Goal: Task Accomplishment & Management: Use online tool/utility

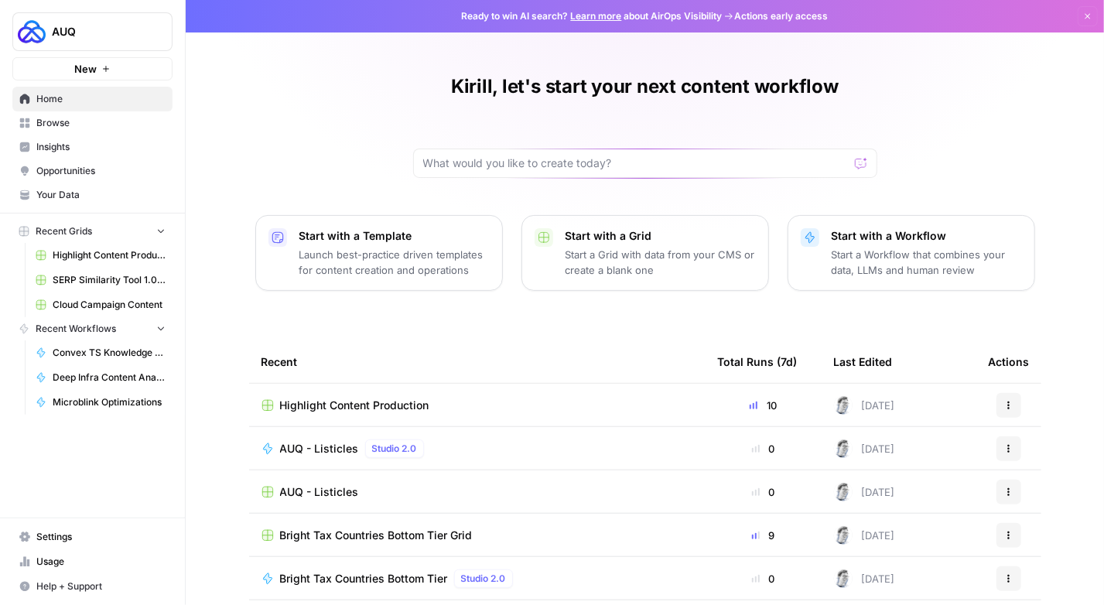
click at [305, 399] on span "Highlight Content Production" at bounding box center [354, 405] width 149 height 15
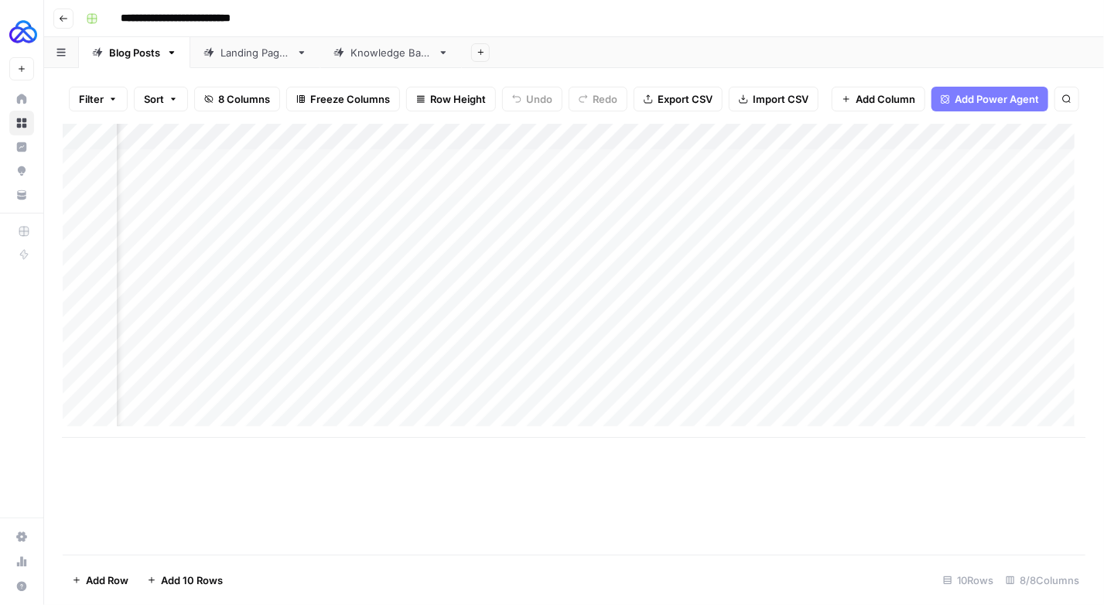
scroll to position [0, 436]
click at [814, 401] on div "Add Column" at bounding box center [574, 281] width 1022 height 314
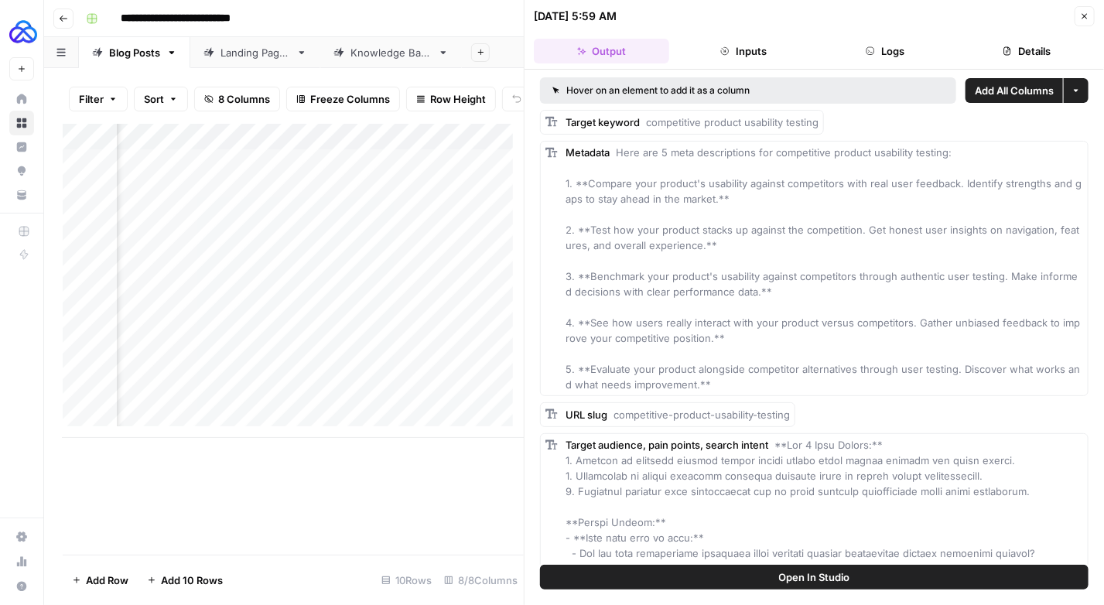
click at [898, 47] on button "Logs" at bounding box center [884, 51] width 135 height 25
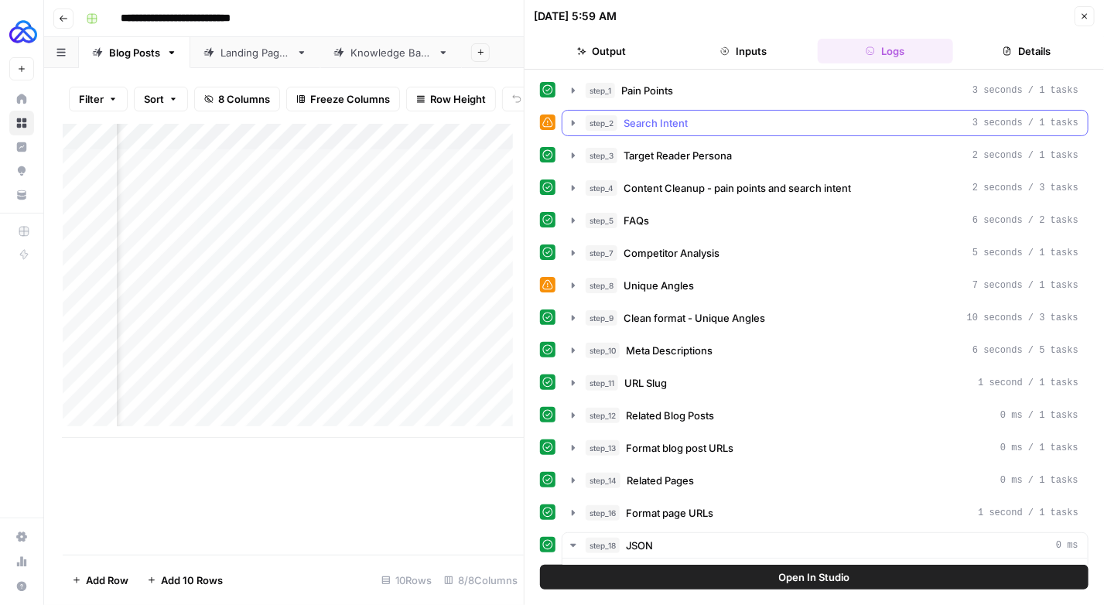
click at [572, 121] on icon "button" at bounding box center [573, 122] width 3 height 5
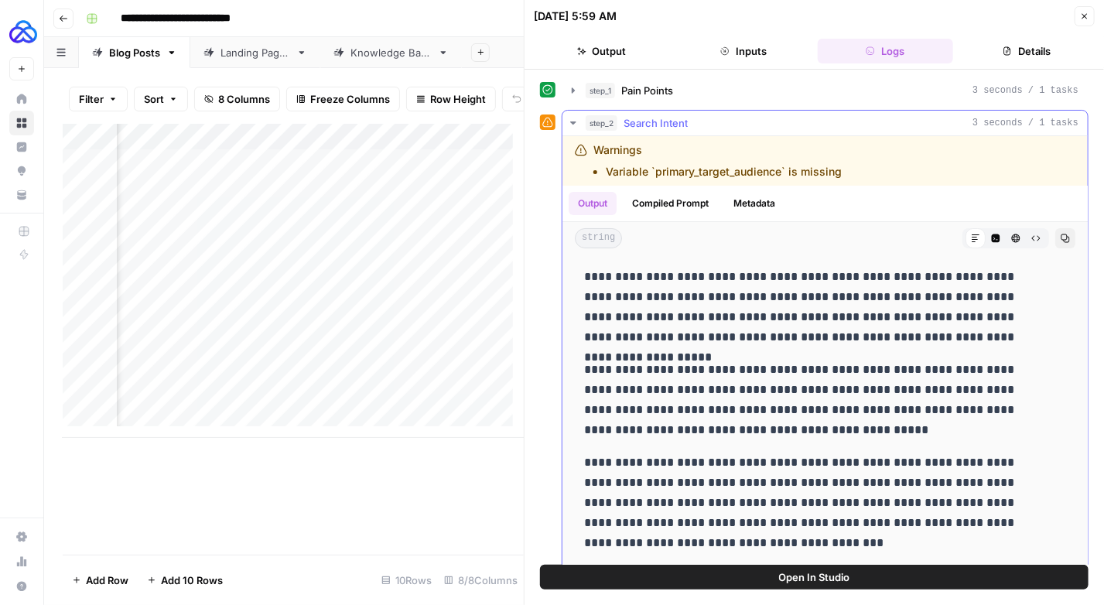
click at [571, 121] on icon "button" at bounding box center [572, 122] width 5 height 3
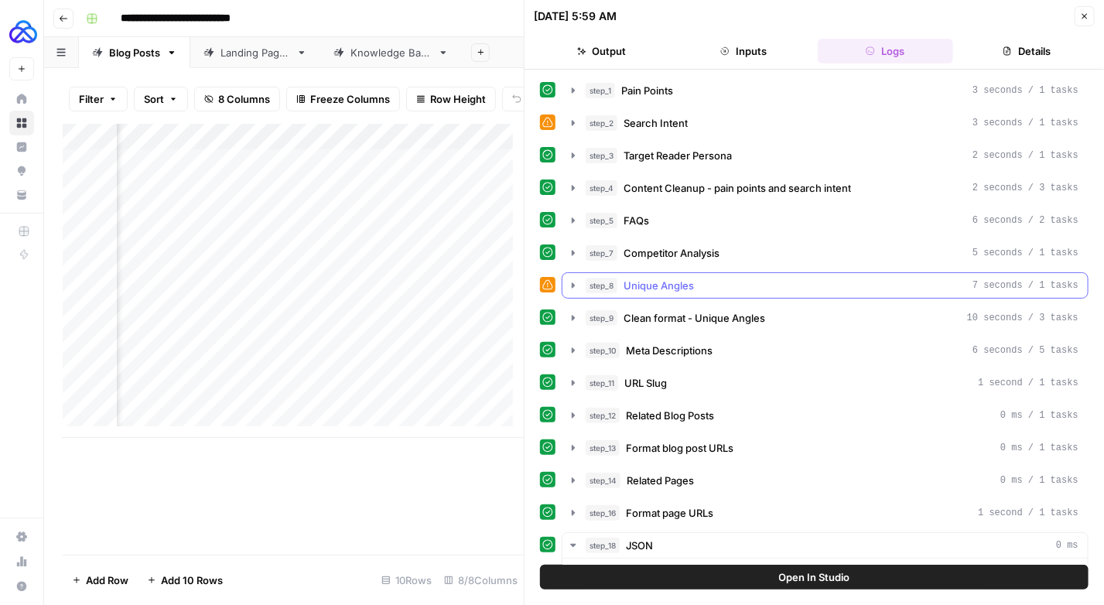
click at [577, 280] on icon "button" at bounding box center [573, 285] width 12 height 12
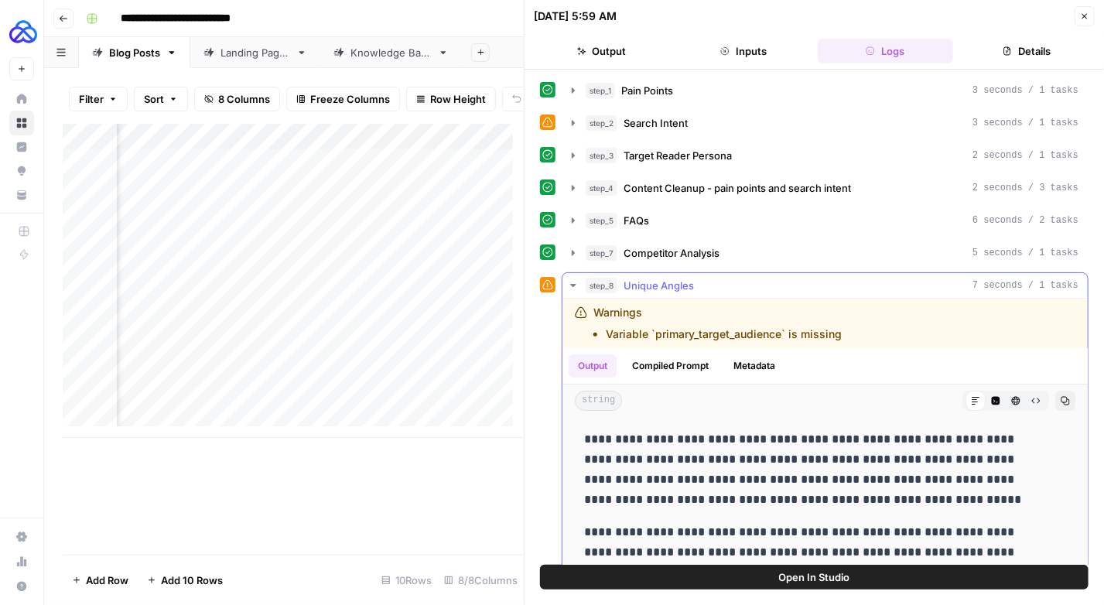
click at [572, 279] on icon "button" at bounding box center [573, 285] width 12 height 12
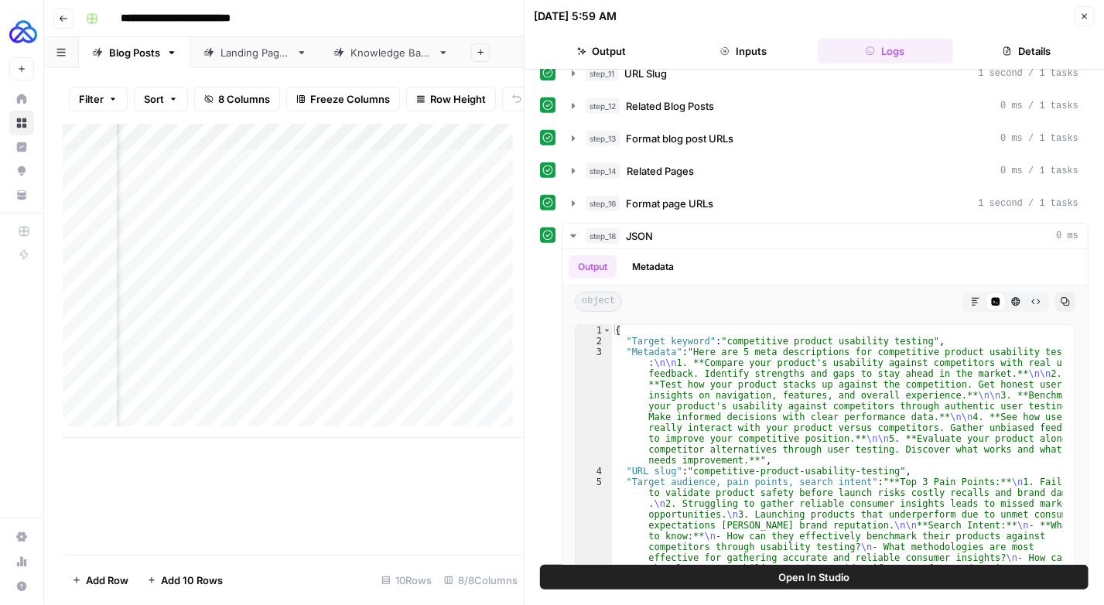
scroll to position [377, 0]
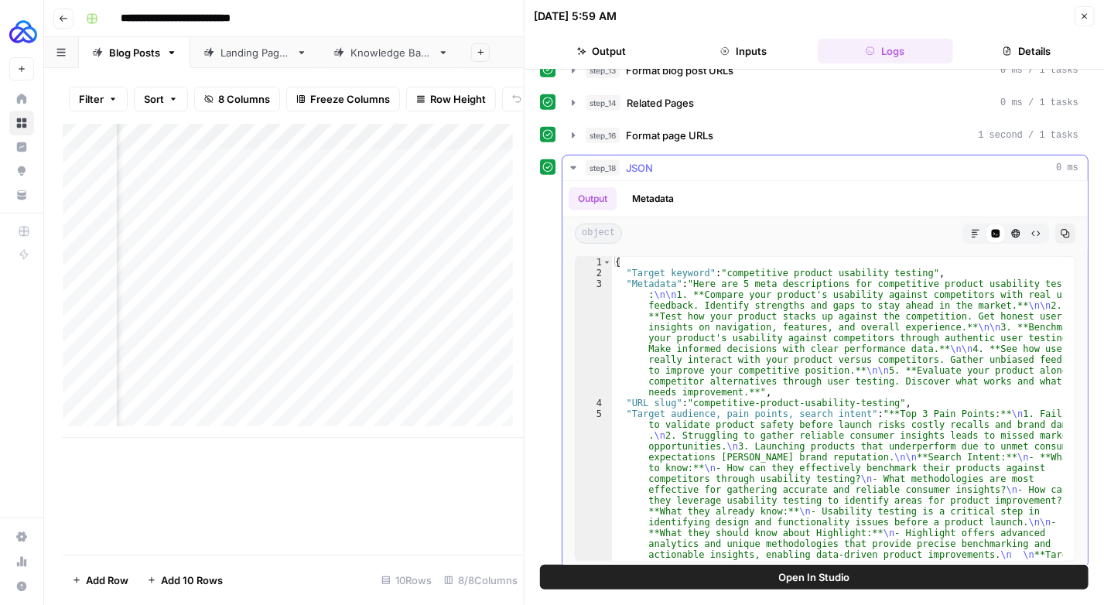
click at [971, 229] on icon "button" at bounding box center [975, 233] width 9 height 9
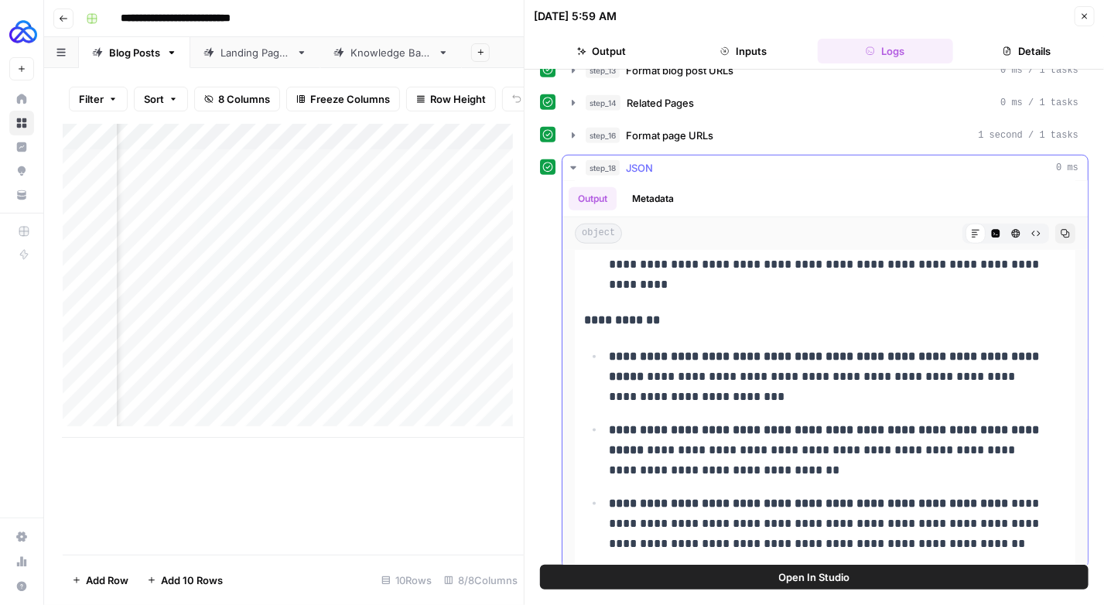
scroll to position [3326, 0]
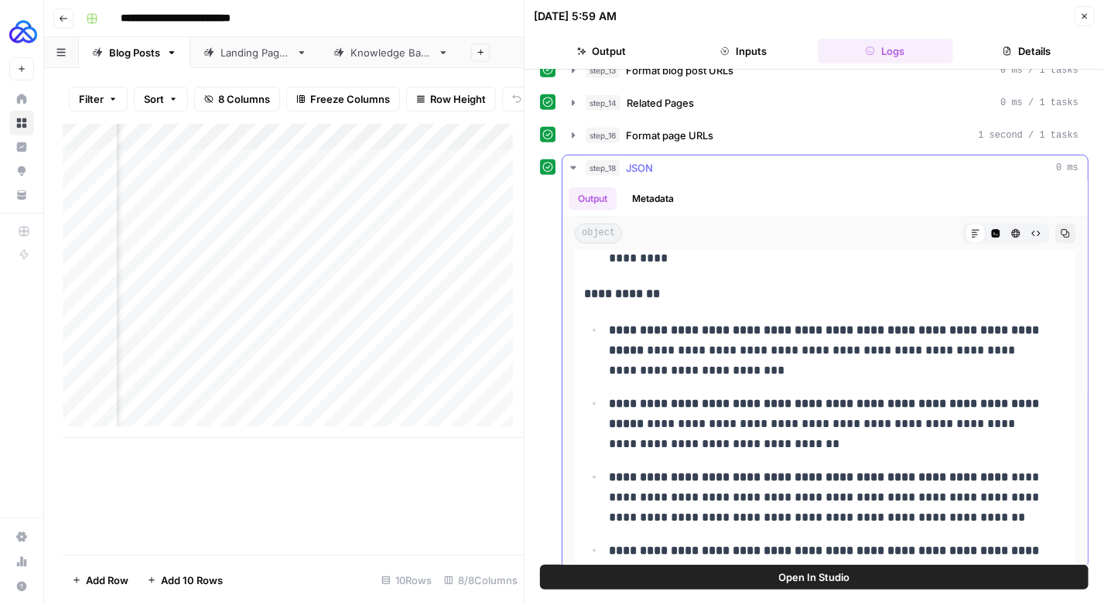
drag, startPoint x: 654, startPoint y: 344, endPoint x: 585, endPoint y: 327, distance: 70.9
click at [585, 327] on ul "**********" at bounding box center [825, 590] width 482 height 542
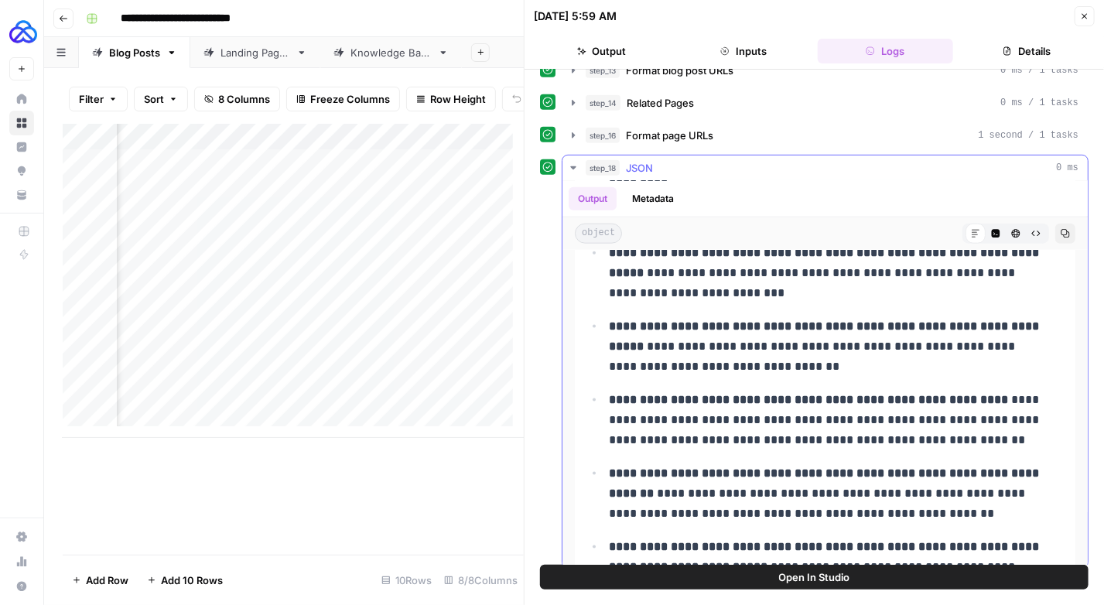
scroll to position [3480, 0]
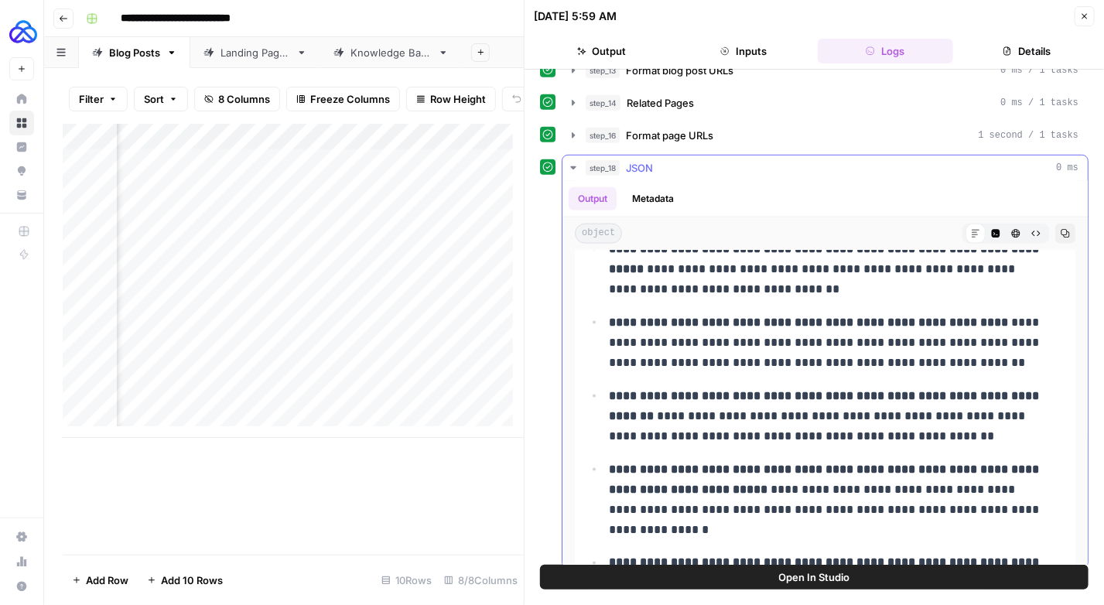
drag, startPoint x: 607, startPoint y: 391, endPoint x: 665, endPoint y: 412, distance: 61.9
click at [665, 412] on p "**********" at bounding box center [826, 416] width 435 height 60
copy strong "**********"
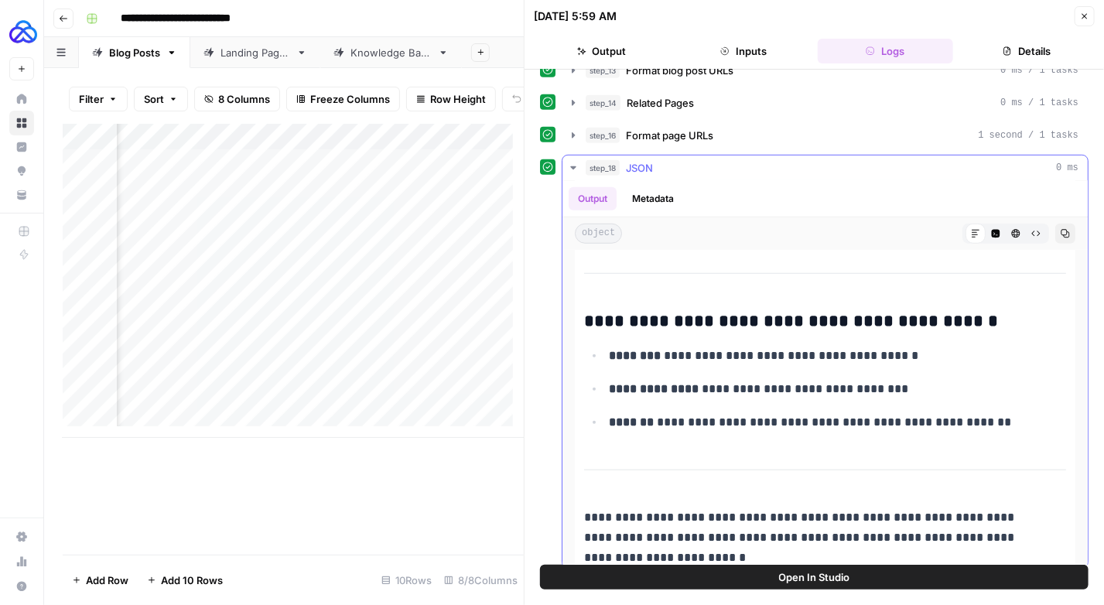
scroll to position [5742, 0]
